Goal: Information Seeking & Learning: Learn about a topic

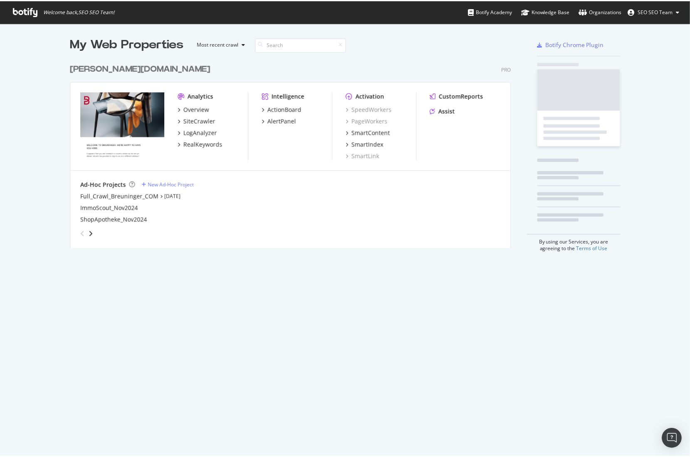
scroll to position [451, 682]
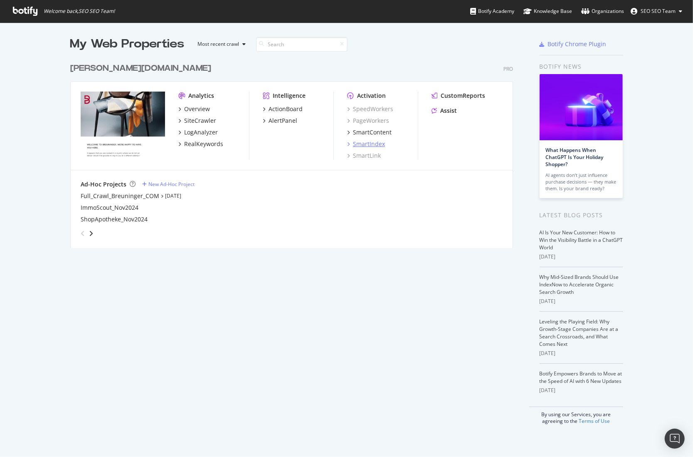
click at [362, 145] on div "SmartIndex" at bounding box center [369, 144] width 32 height 8
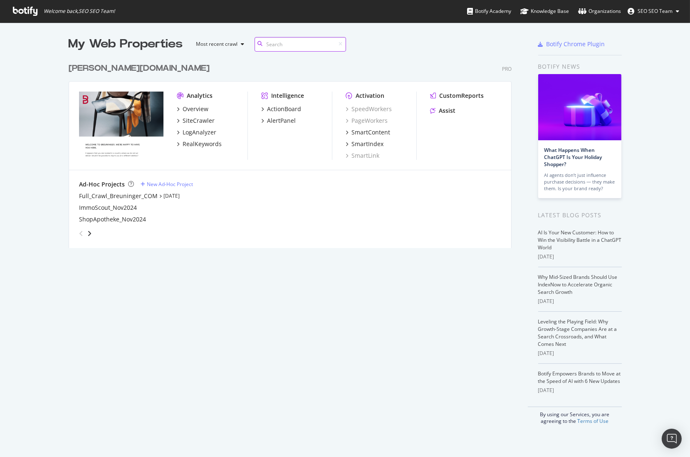
scroll to position [190, 444]
click at [534, 7] on div "Knowledge Base" at bounding box center [544, 11] width 49 height 8
